Goal: Entertainment & Leisure: Consume media (video, audio)

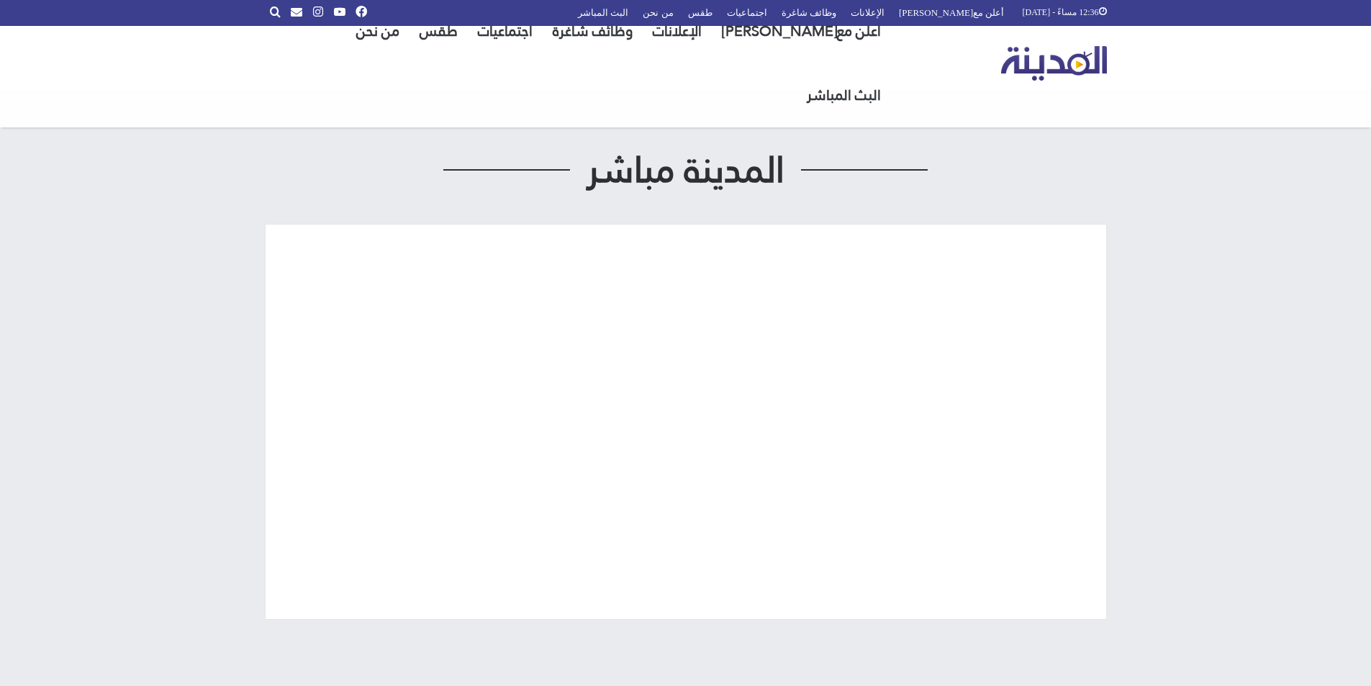
scroll to position [105, 0]
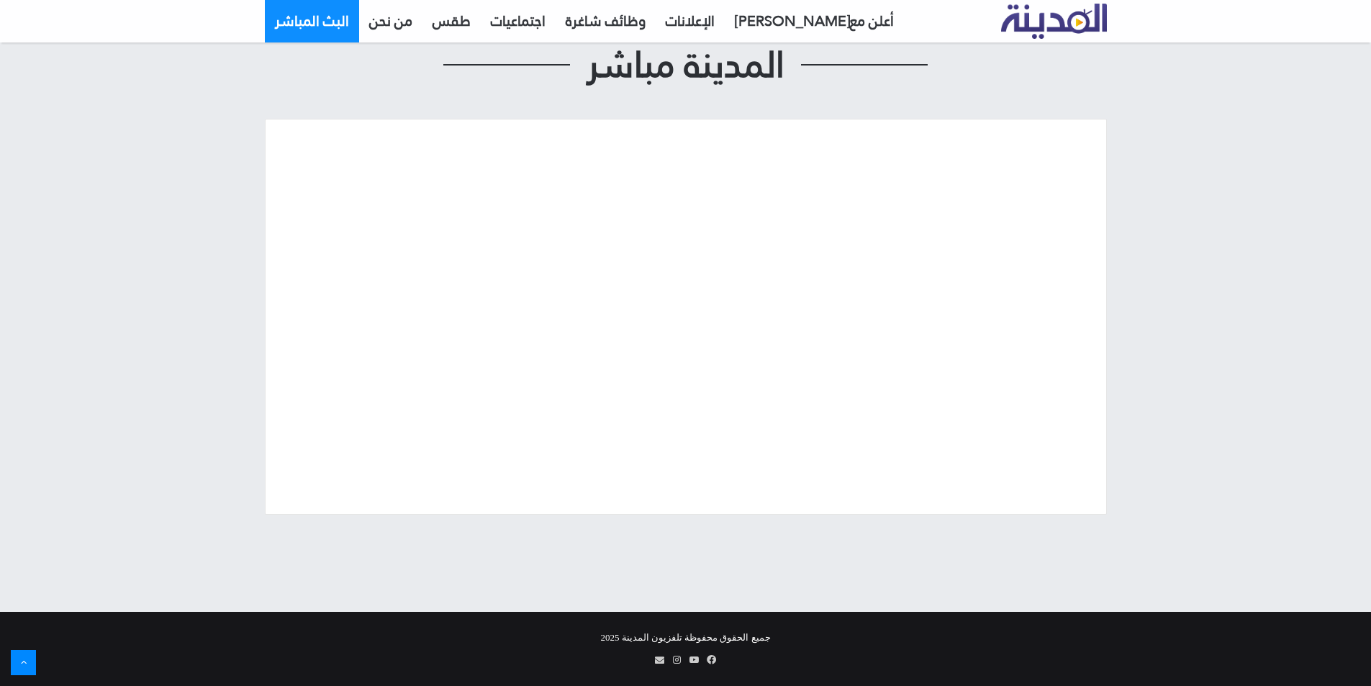
click at [292, 23] on link "البث المباشر" at bounding box center [312, 20] width 94 height 43
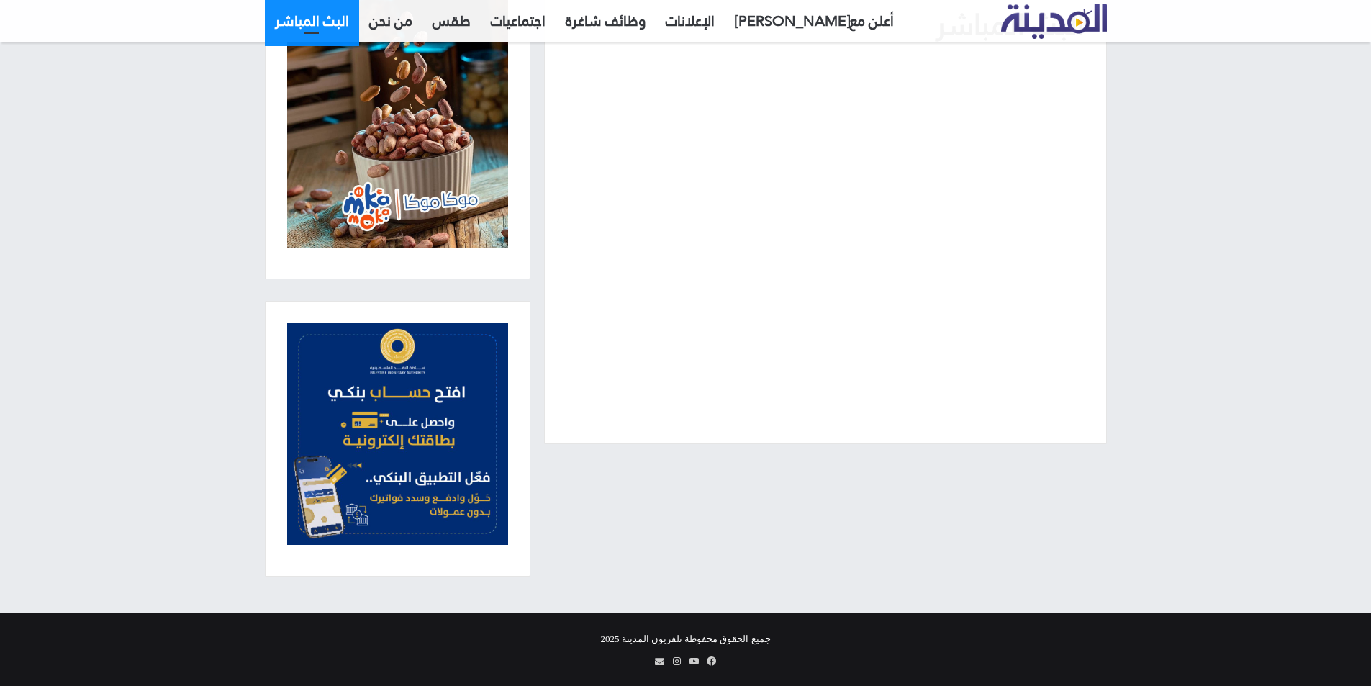
scroll to position [162, 0]
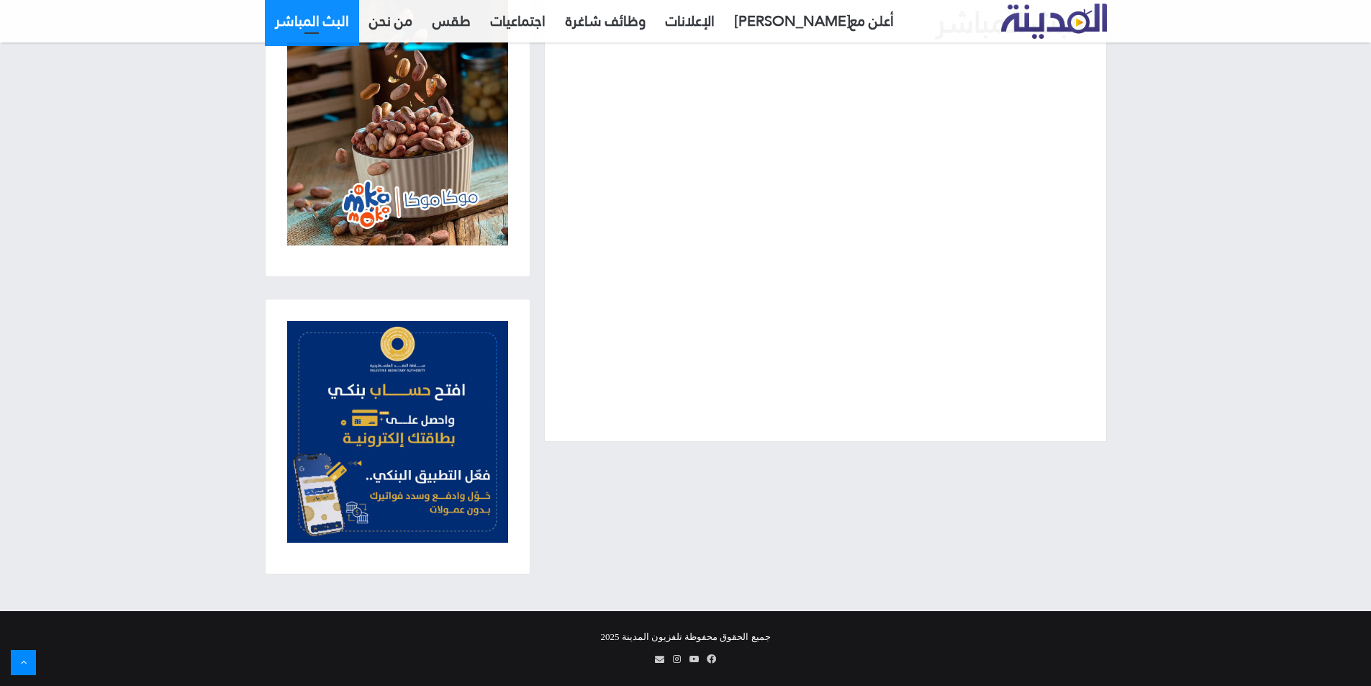
click at [295, 23] on link "البث المباشر" at bounding box center [312, 20] width 94 height 43
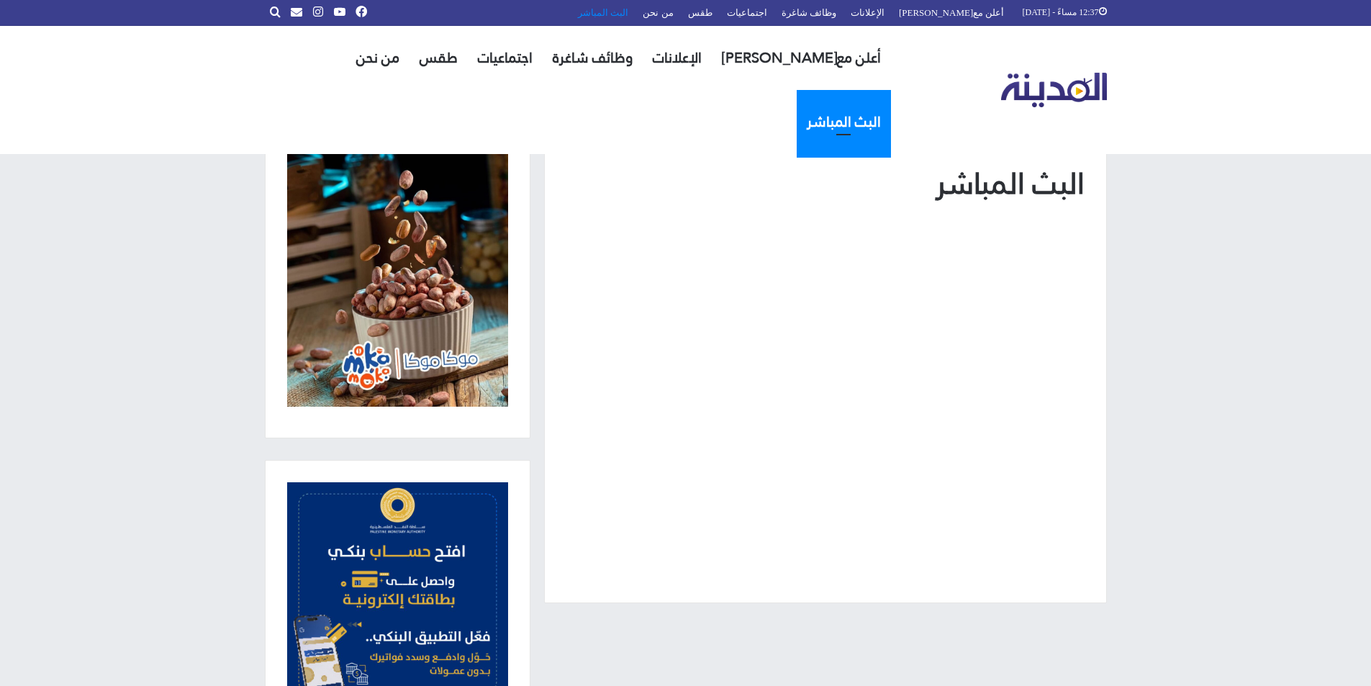
click at [636, 12] on link "البث المباشر" at bounding box center [603, 12] width 65 height 25
